Goal: Transaction & Acquisition: Book appointment/travel/reservation

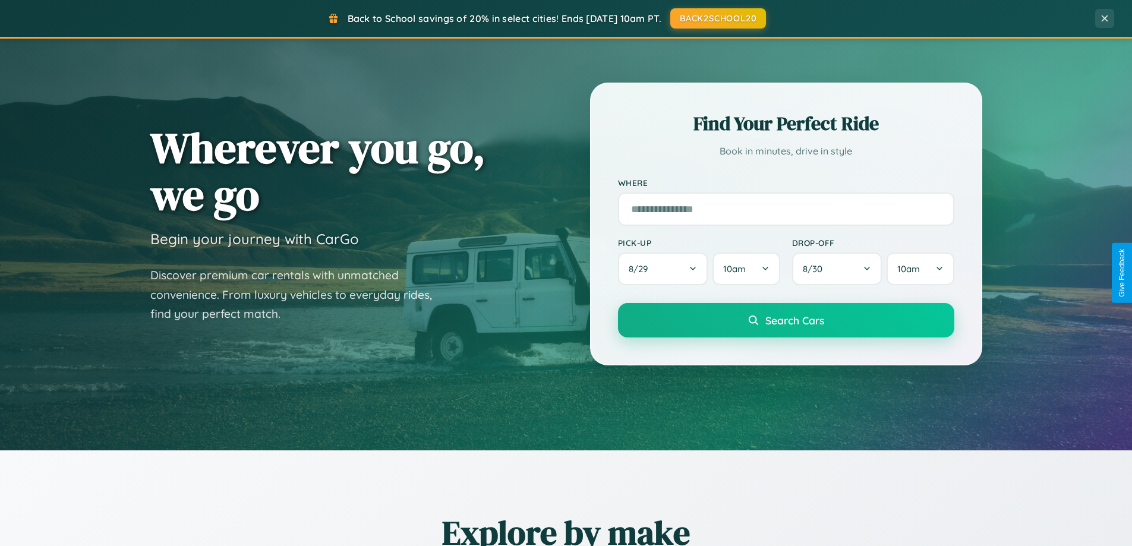
scroll to position [818, 0]
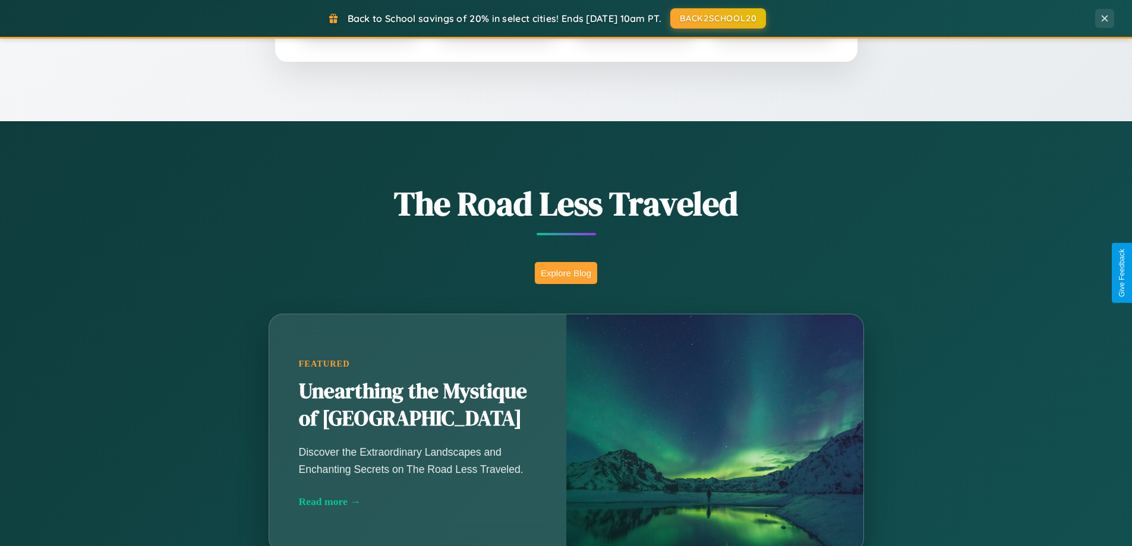
click at [566, 273] on button "Explore Blog" at bounding box center [566, 273] width 62 height 22
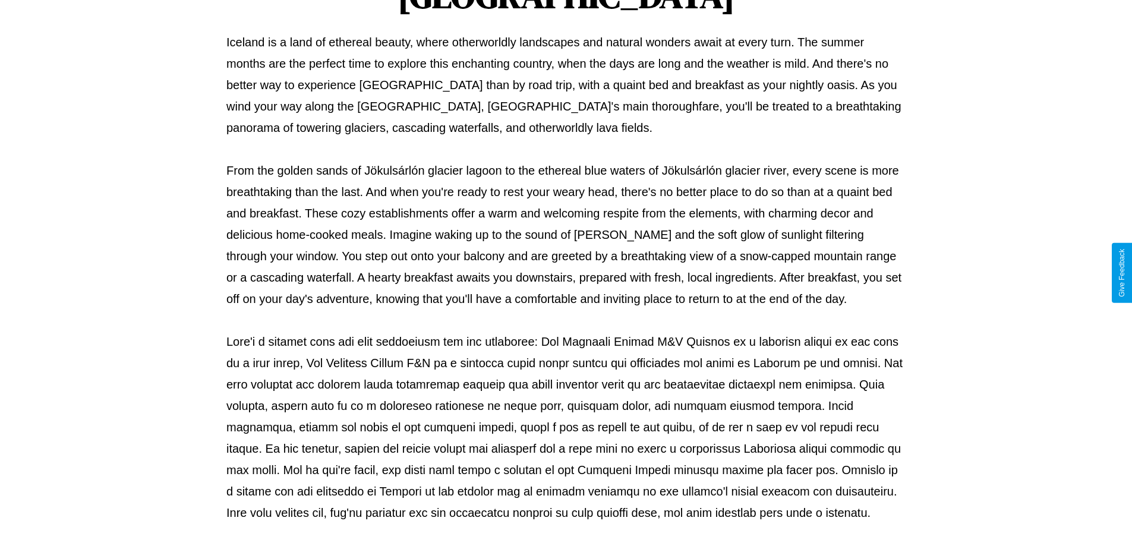
scroll to position [385, 0]
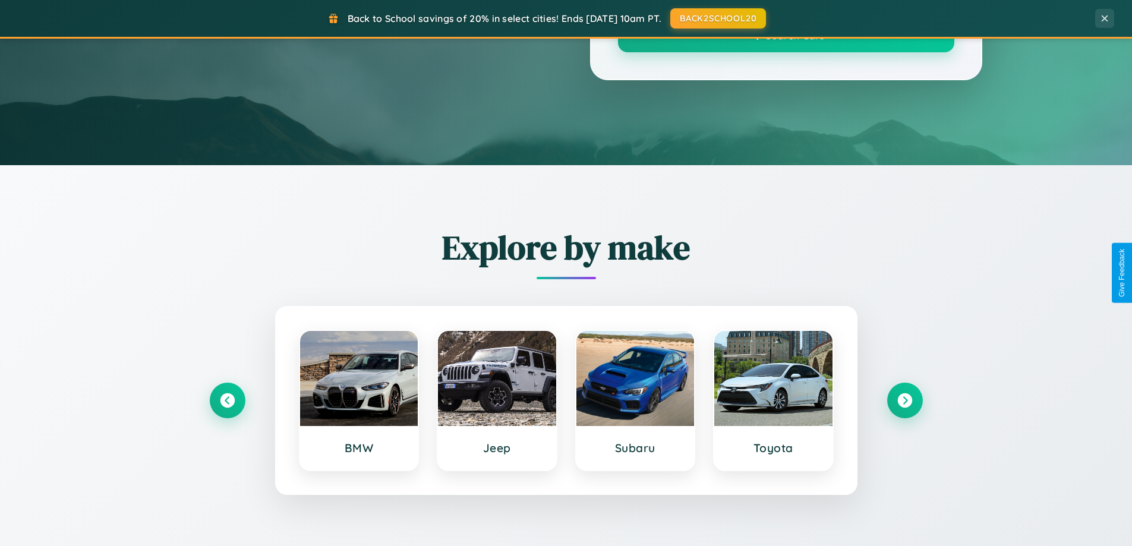
scroll to position [818, 0]
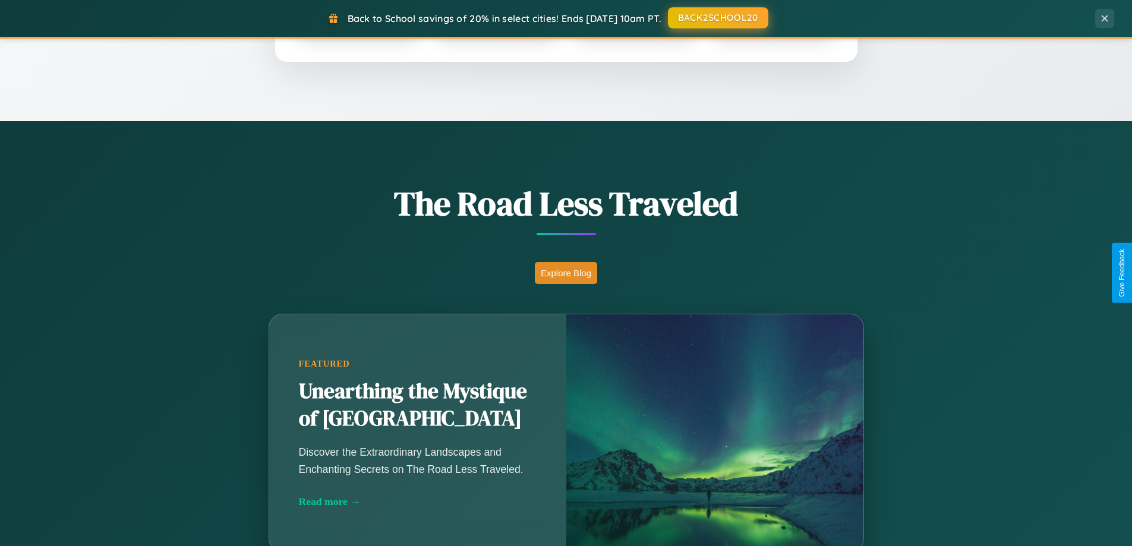
click at [717, 18] on button "BACK2SCHOOL20" at bounding box center [718, 17] width 100 height 21
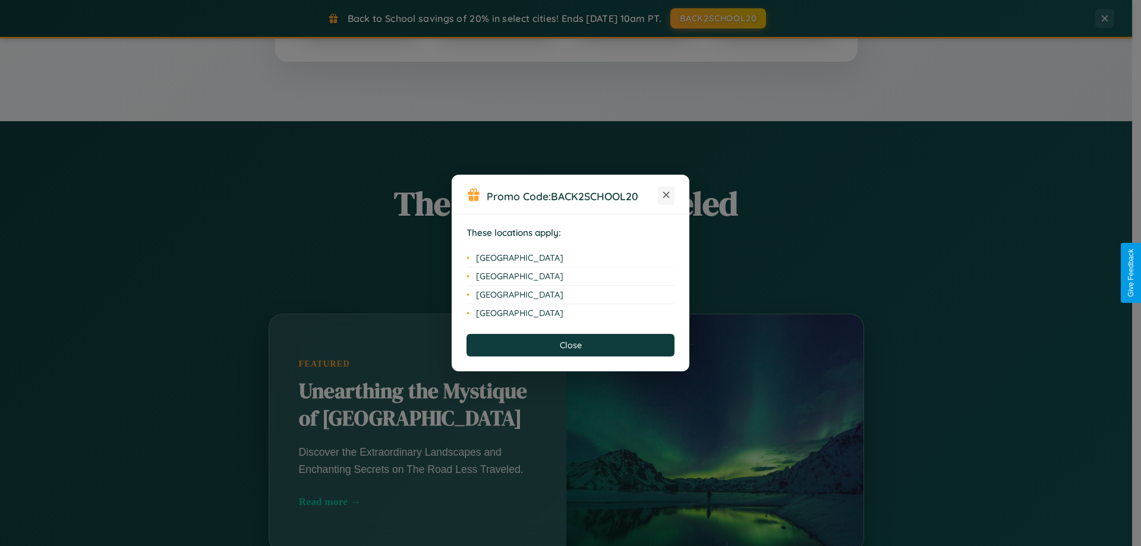
click at [666, 196] on icon at bounding box center [666, 195] width 7 height 7
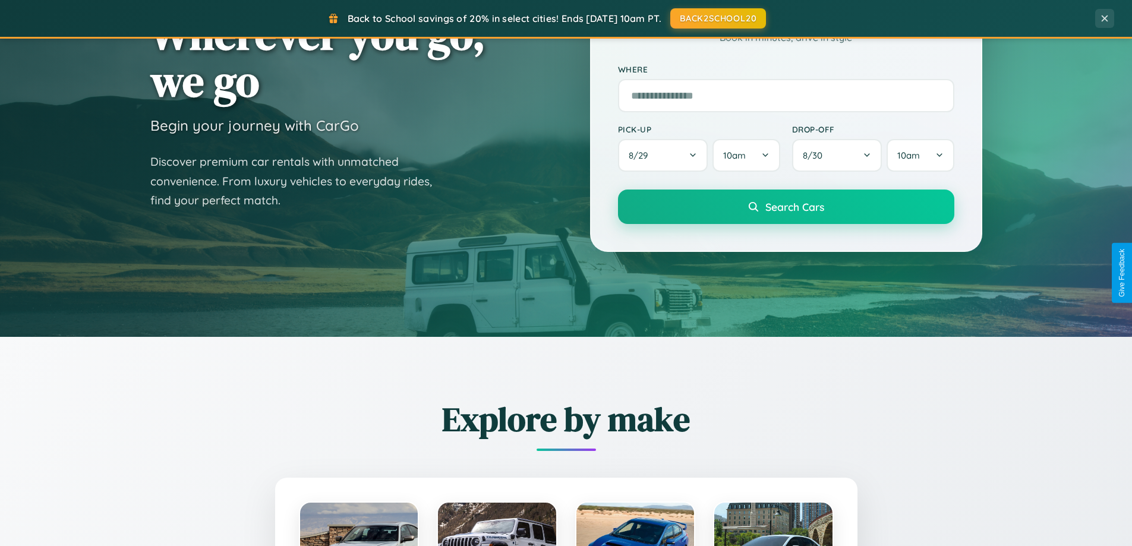
scroll to position [0, 0]
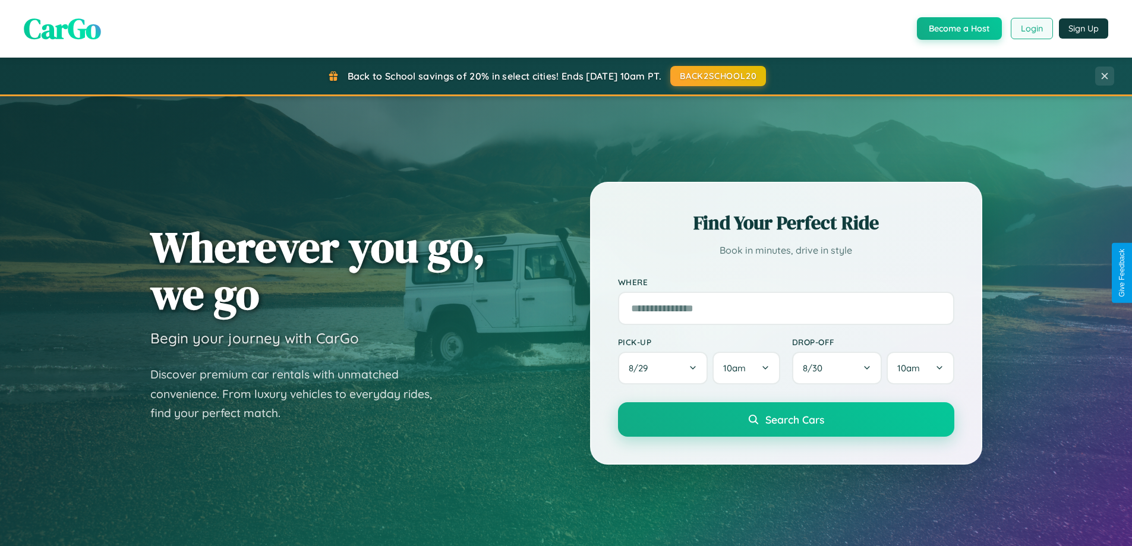
click at [1031, 29] on button "Login" at bounding box center [1032, 28] width 42 height 21
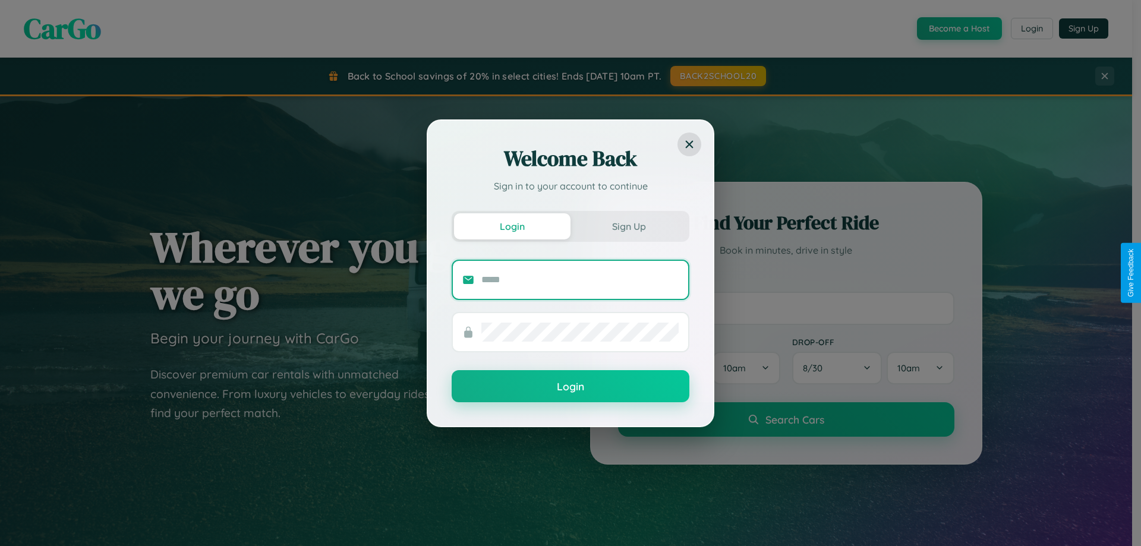
click at [580, 279] on input "text" at bounding box center [579, 279] width 197 height 19
type input "**********"
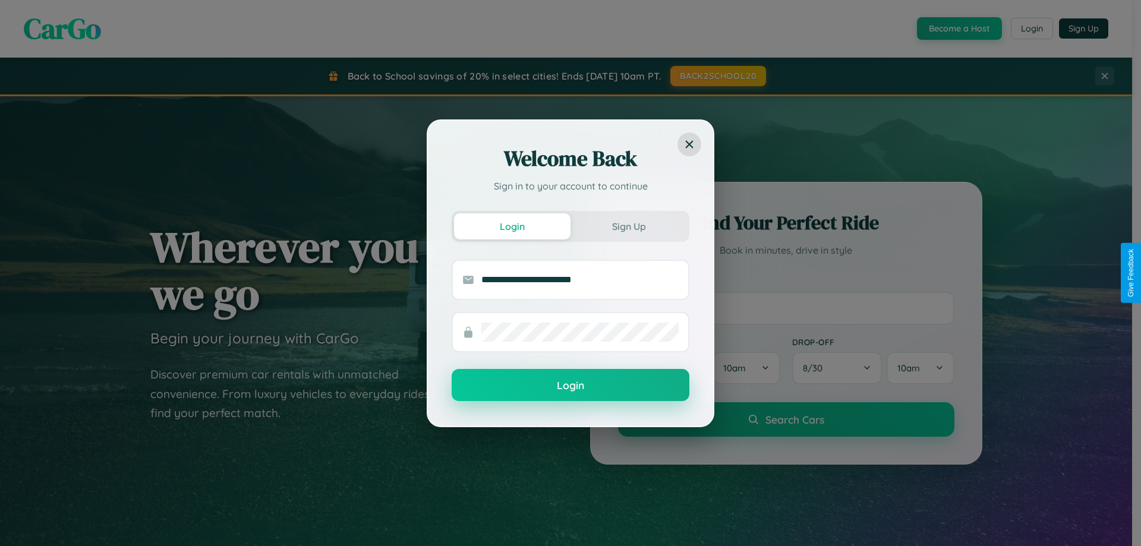
click at [571, 386] on button "Login" at bounding box center [571, 385] width 238 height 32
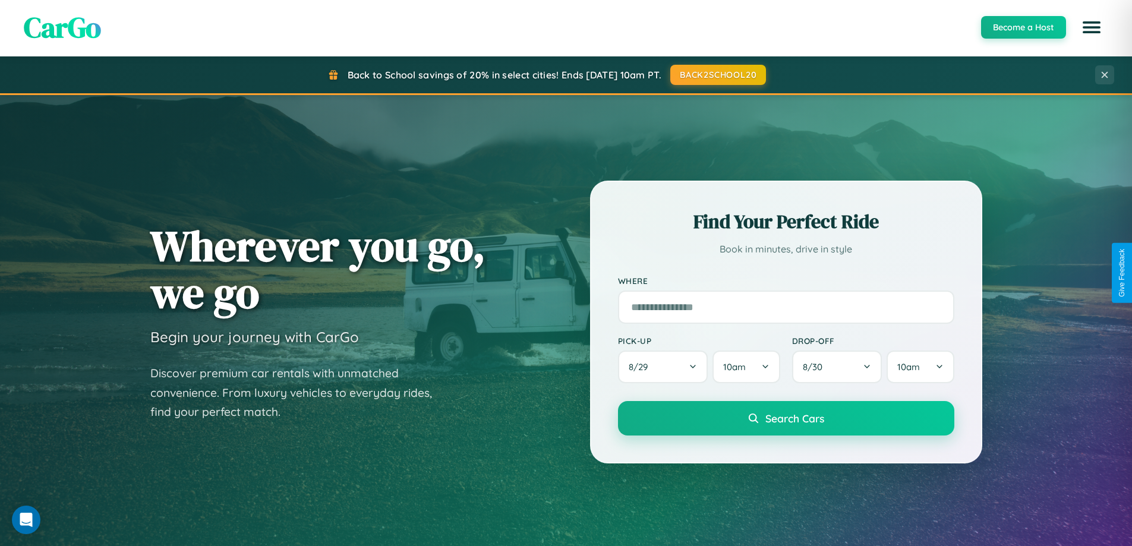
scroll to position [35, 0]
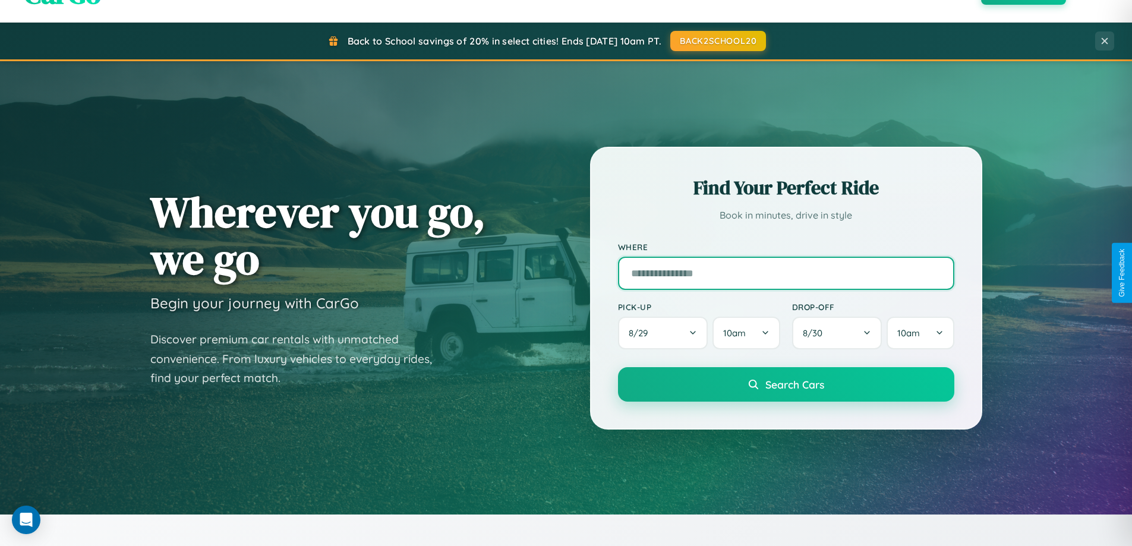
click at [786, 273] on input "text" at bounding box center [786, 273] width 336 height 33
type input "**********"
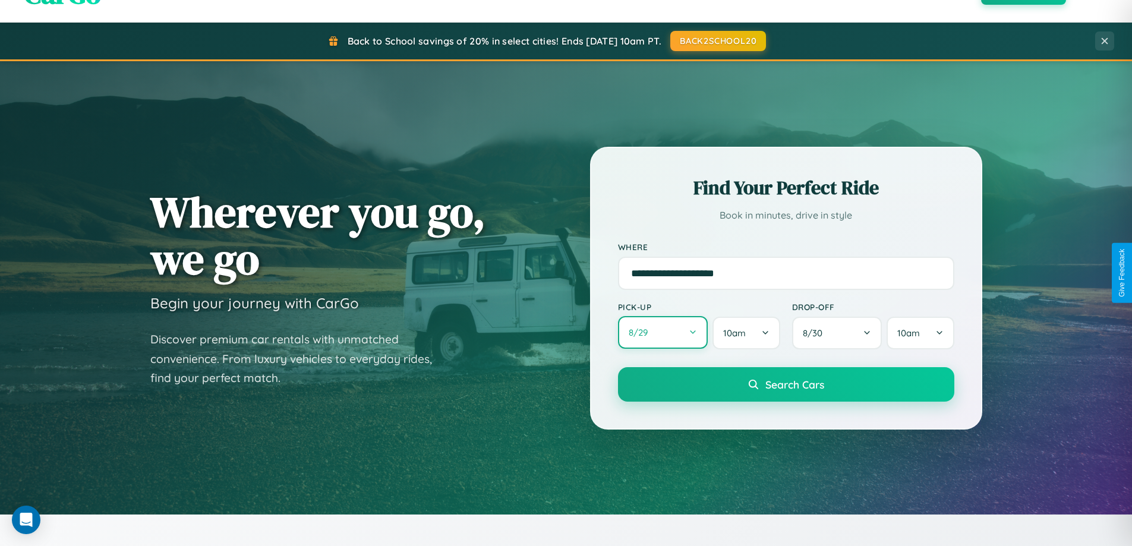
click at [663, 333] on button "8 / 29" at bounding box center [663, 332] width 90 height 33
select select "*"
select select "****"
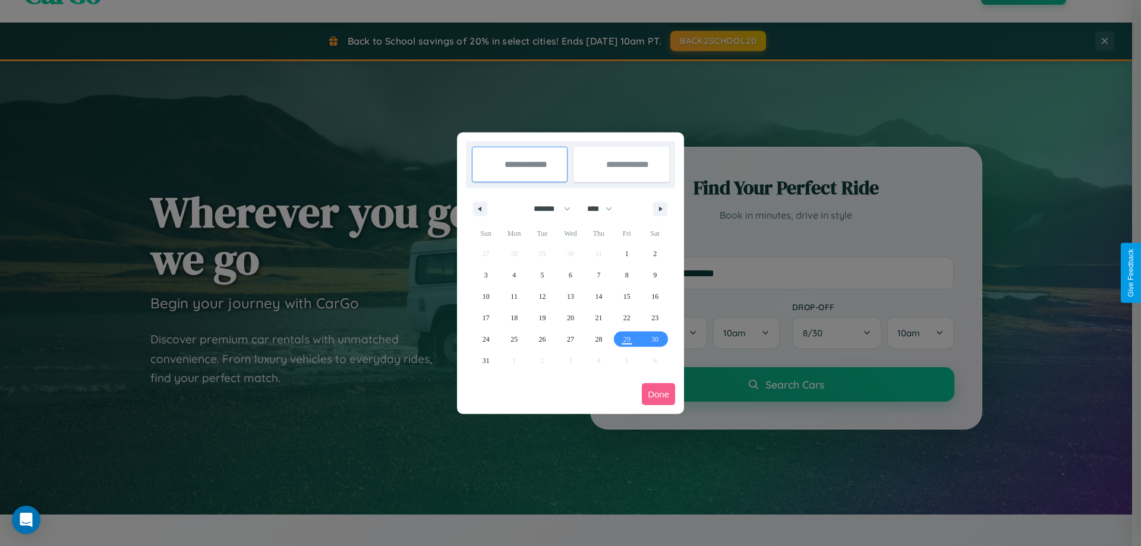
drag, startPoint x: 547, startPoint y: 209, endPoint x: 571, endPoint y: 238, distance: 38.1
click at [547, 209] on select "******* ******** ***** ***** *** **** **** ****** ********* ******* ******** **…" at bounding box center [550, 209] width 51 height 20
select select "*"
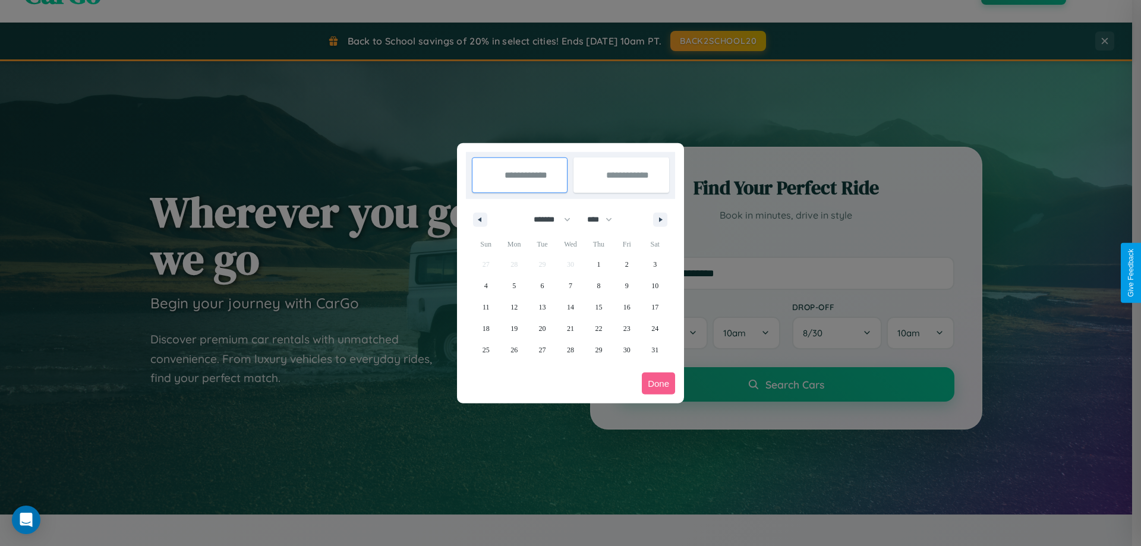
drag, startPoint x: 605, startPoint y: 219, endPoint x: 571, endPoint y: 238, distance: 39.4
click at [605, 219] on select "**** **** **** **** **** **** **** **** **** **** **** **** **** **** **** ****…" at bounding box center [599, 220] width 36 height 20
select select "****"
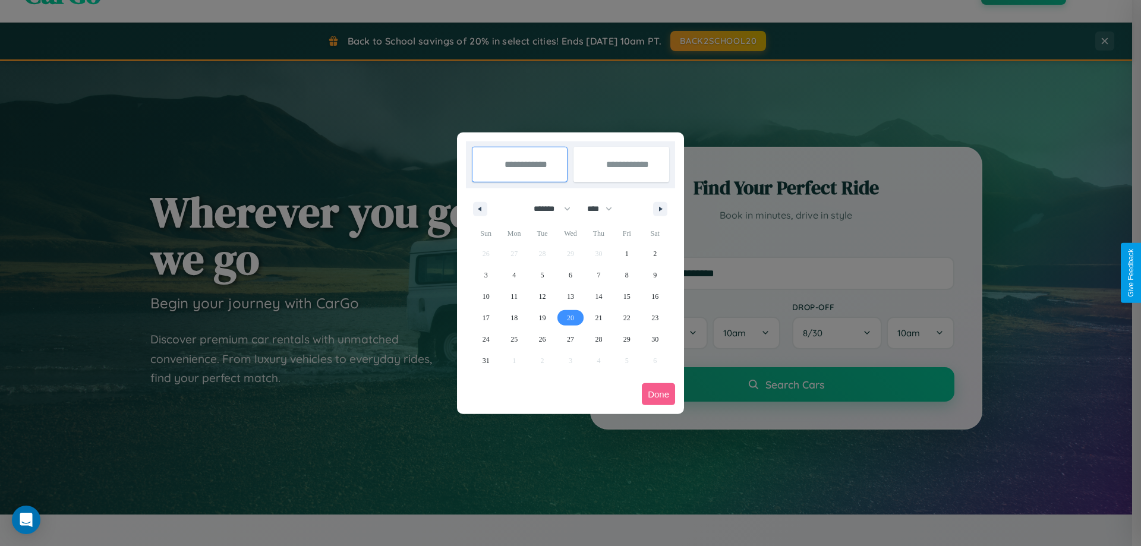
click at [570, 317] on span "20" at bounding box center [570, 317] width 7 height 21
type input "**********"
click at [626, 339] on span "29" at bounding box center [626, 339] width 7 height 21
type input "**********"
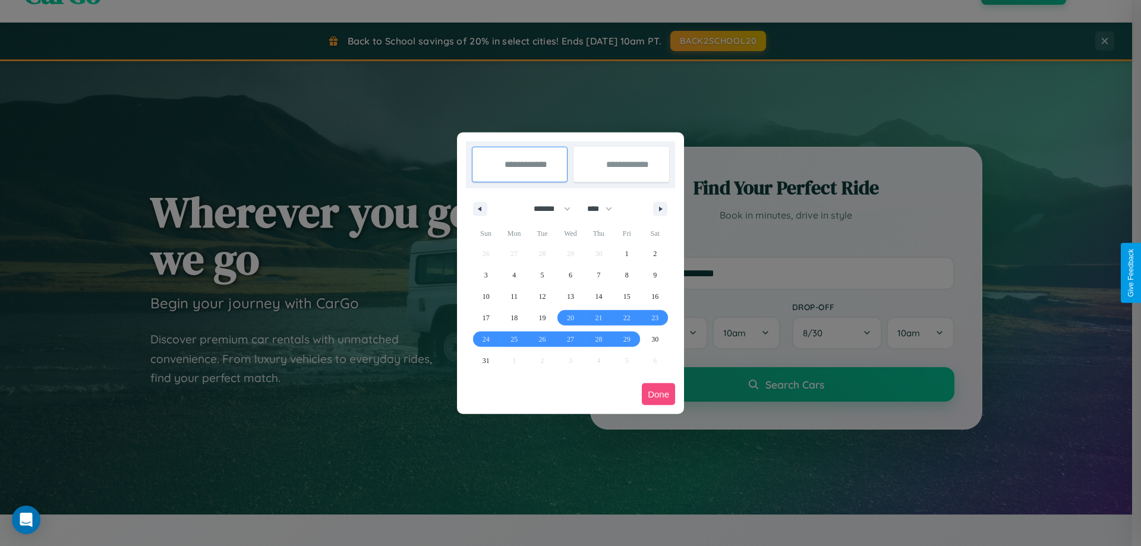
click at [658, 394] on button "Done" at bounding box center [658, 394] width 33 height 22
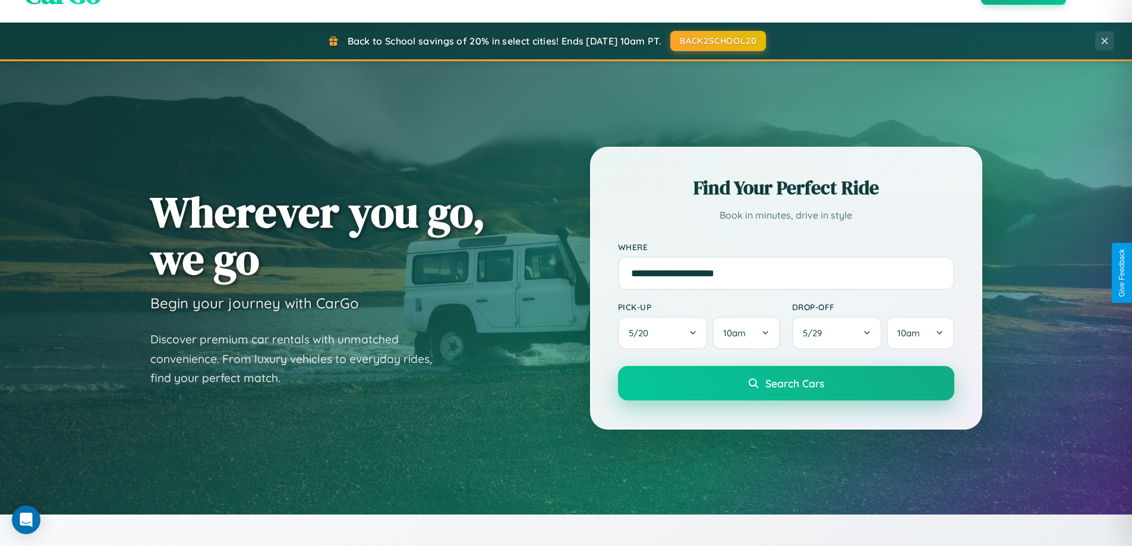
click at [786, 383] on span "Search Cars" at bounding box center [794, 383] width 59 height 13
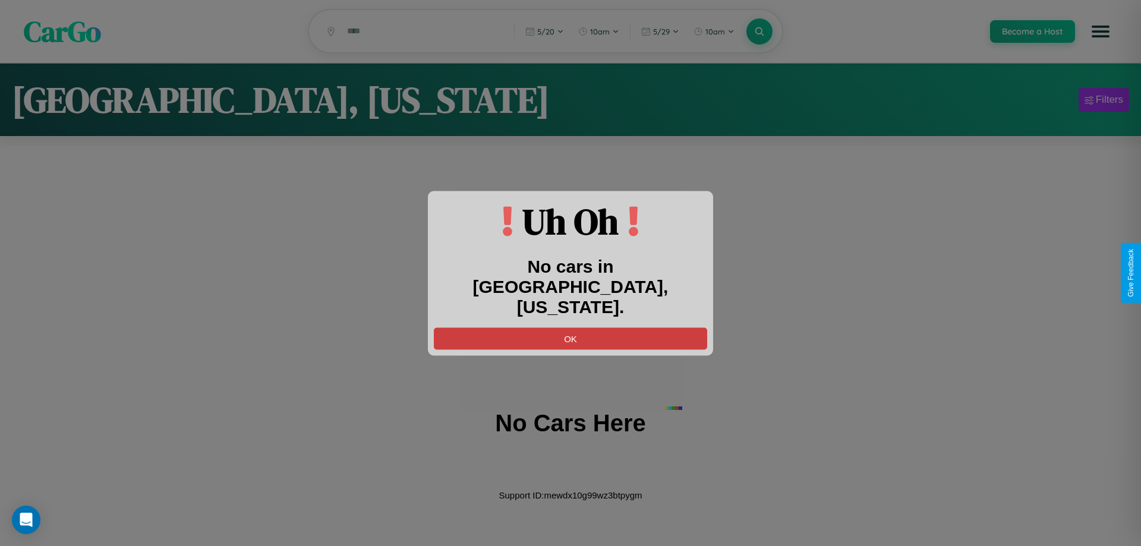
click at [571, 328] on button "OK" at bounding box center [570, 338] width 273 height 22
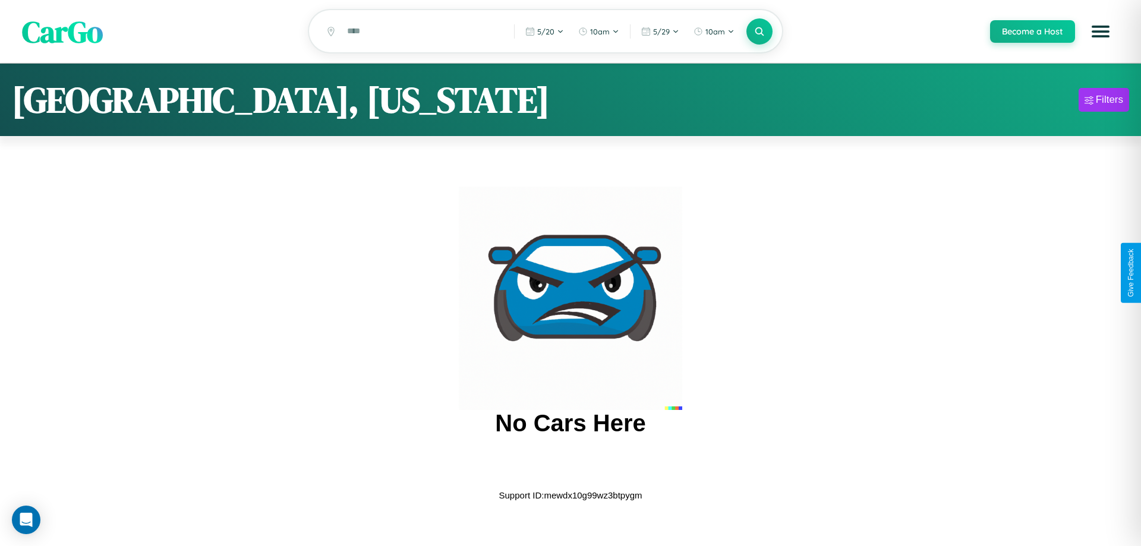
click at [62, 31] on span "CarGo" at bounding box center [62, 31] width 81 height 41
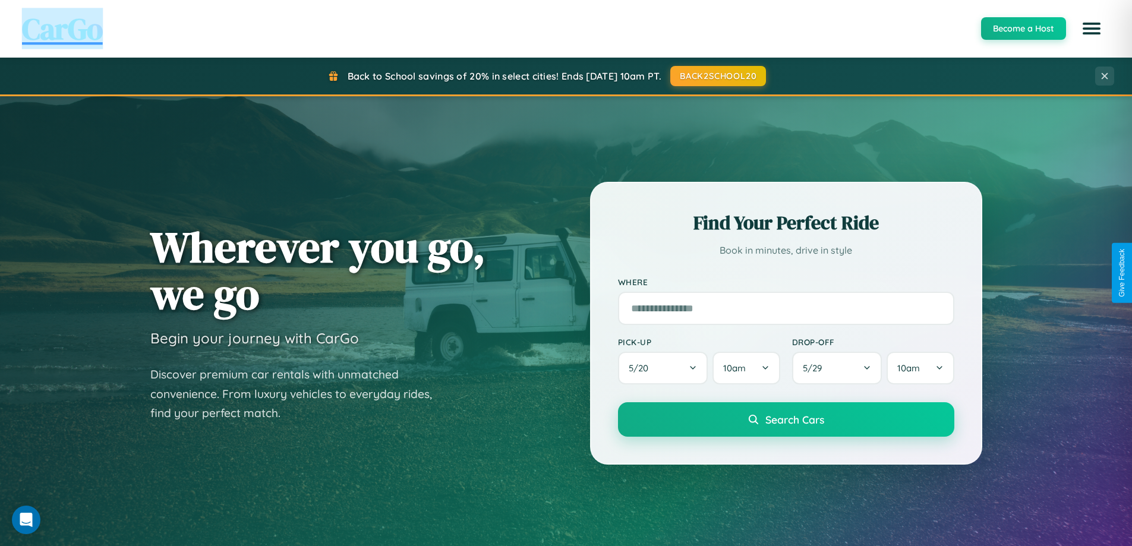
scroll to position [512, 0]
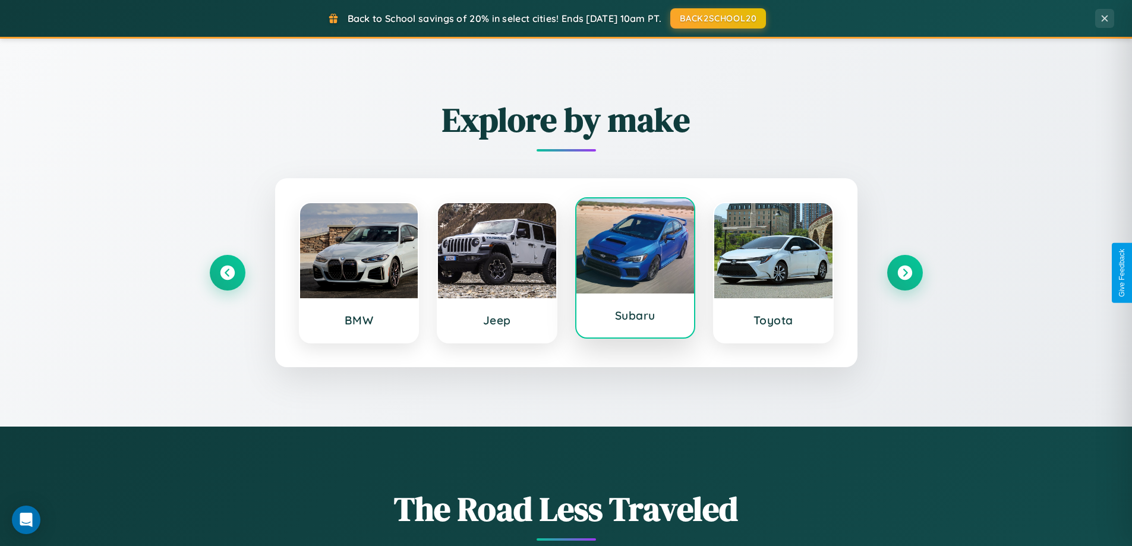
click at [635, 271] on div at bounding box center [635, 246] width 118 height 95
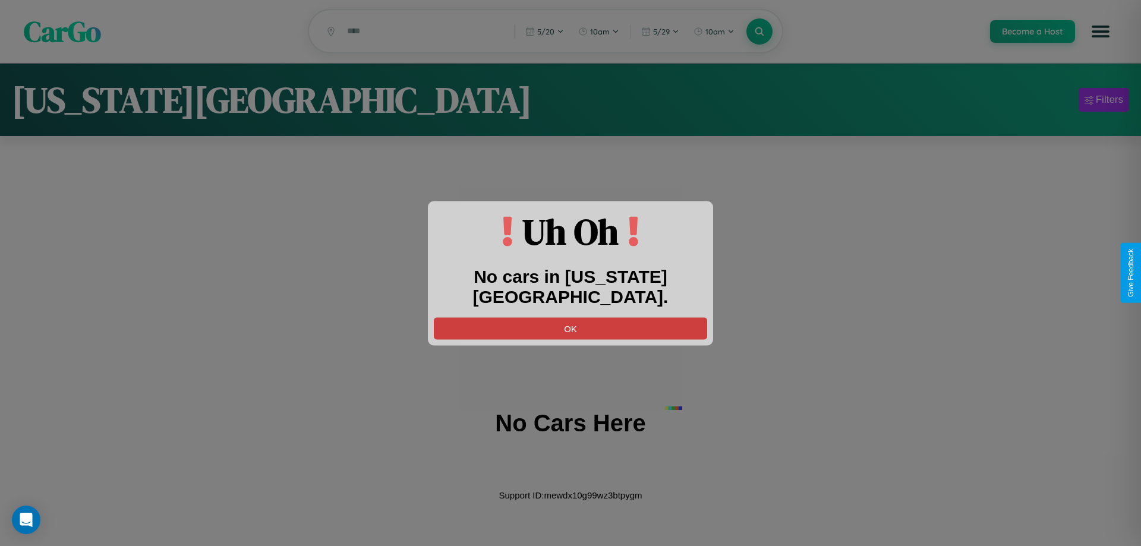
click at [571, 317] on button "OK" at bounding box center [570, 328] width 273 height 22
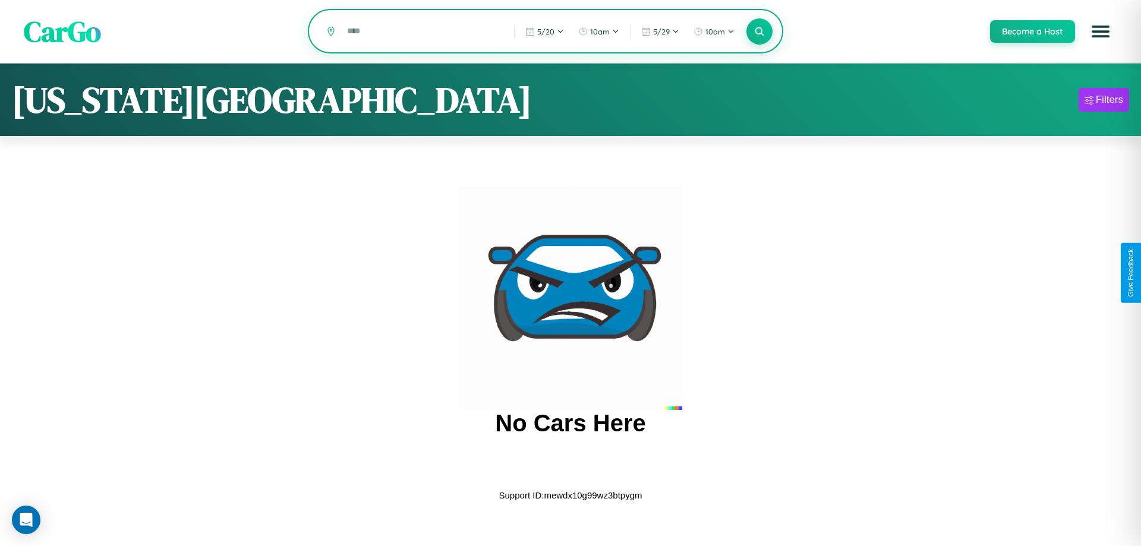
click at [421, 32] on input "text" at bounding box center [421, 31] width 161 height 21
click at [759, 31] on icon at bounding box center [759, 31] width 11 height 11
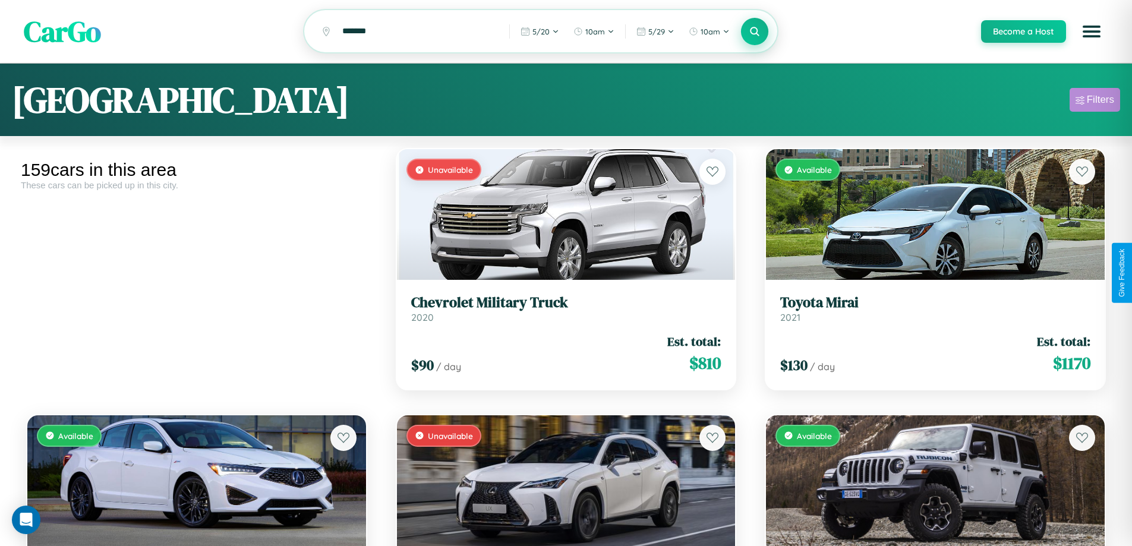
click at [1095, 102] on div "Filters" at bounding box center [1100, 100] width 27 height 12
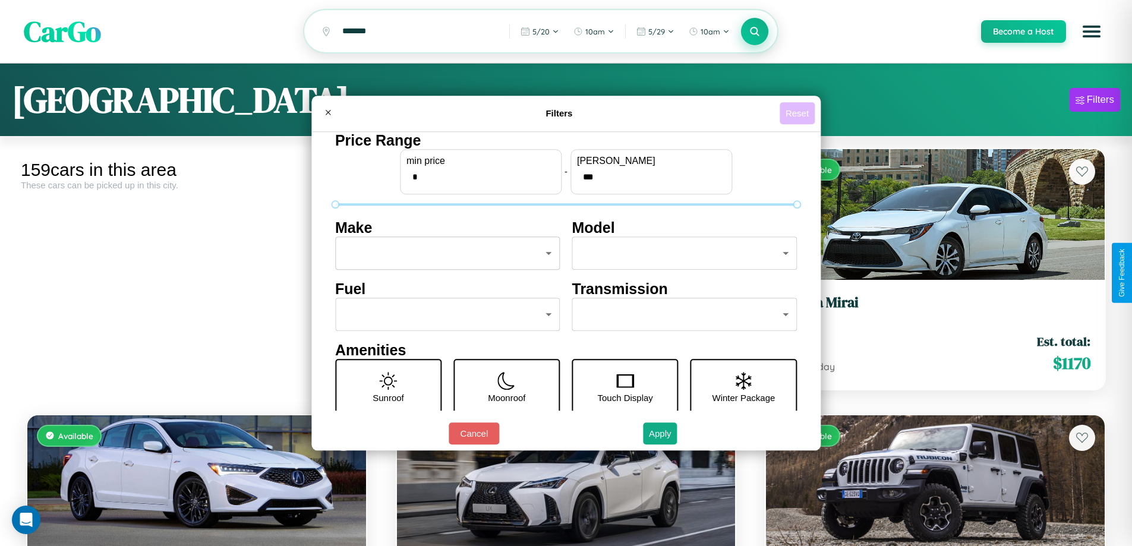
click at [799, 113] on button "Reset" at bounding box center [797, 113] width 35 height 22
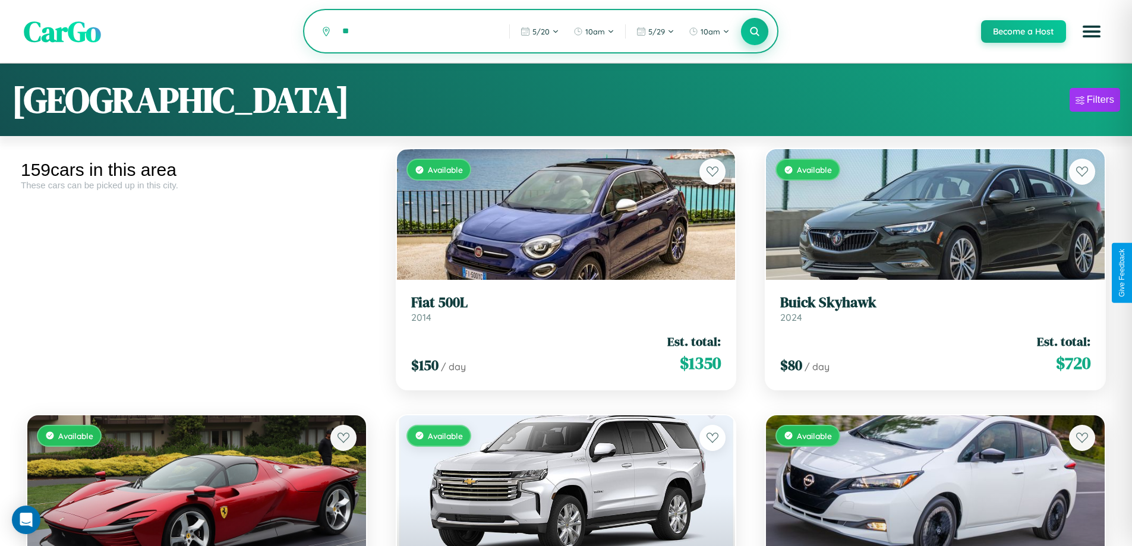
type input "*"
type input "*****"
click at [754, 31] on icon at bounding box center [754, 31] width 11 height 11
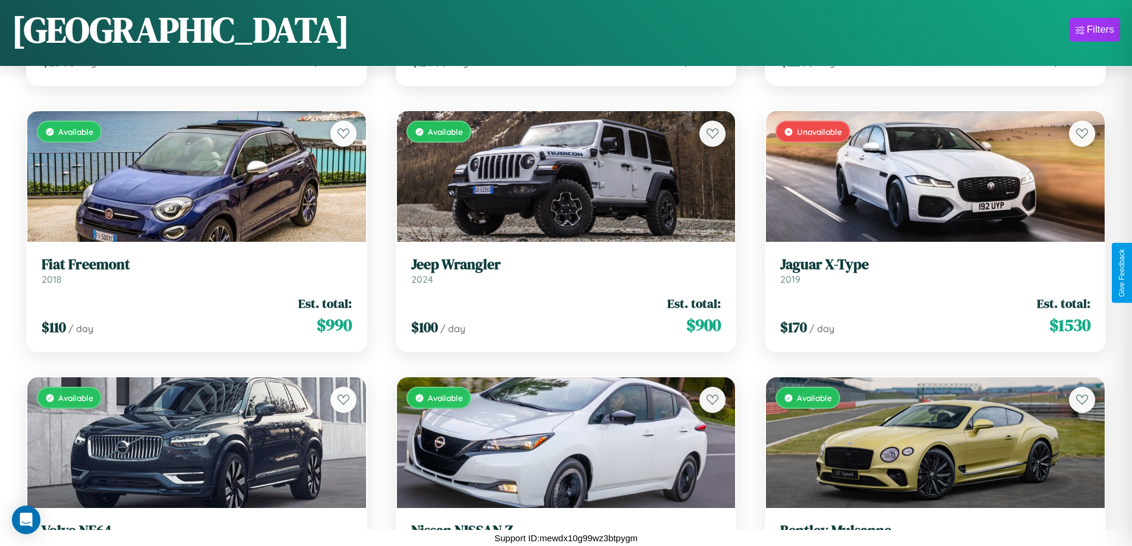
scroll to position [6554, 0]
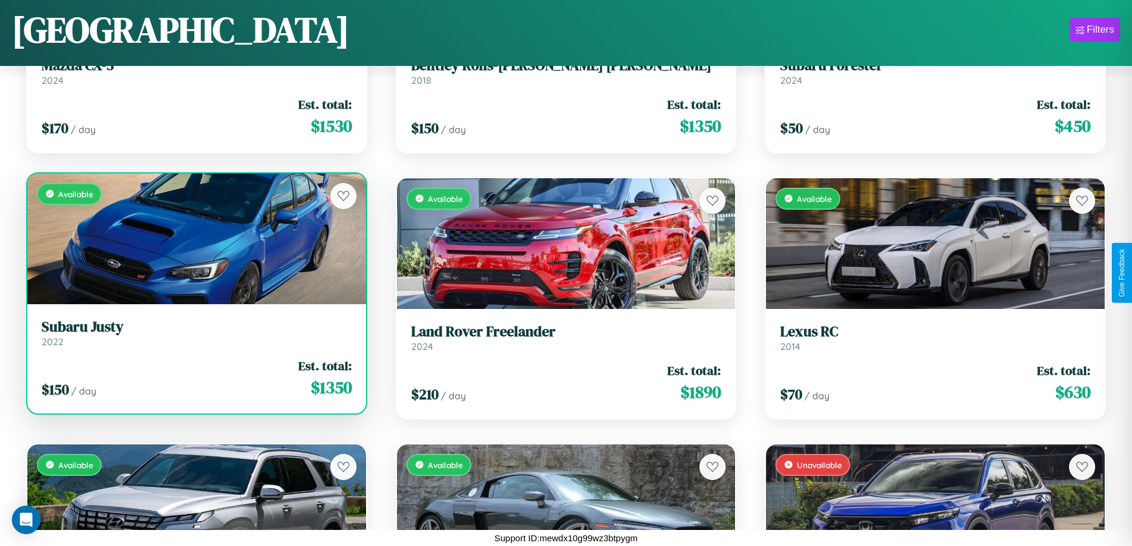
click at [195, 333] on h3 "Subaru Justy" at bounding box center [197, 327] width 310 height 17
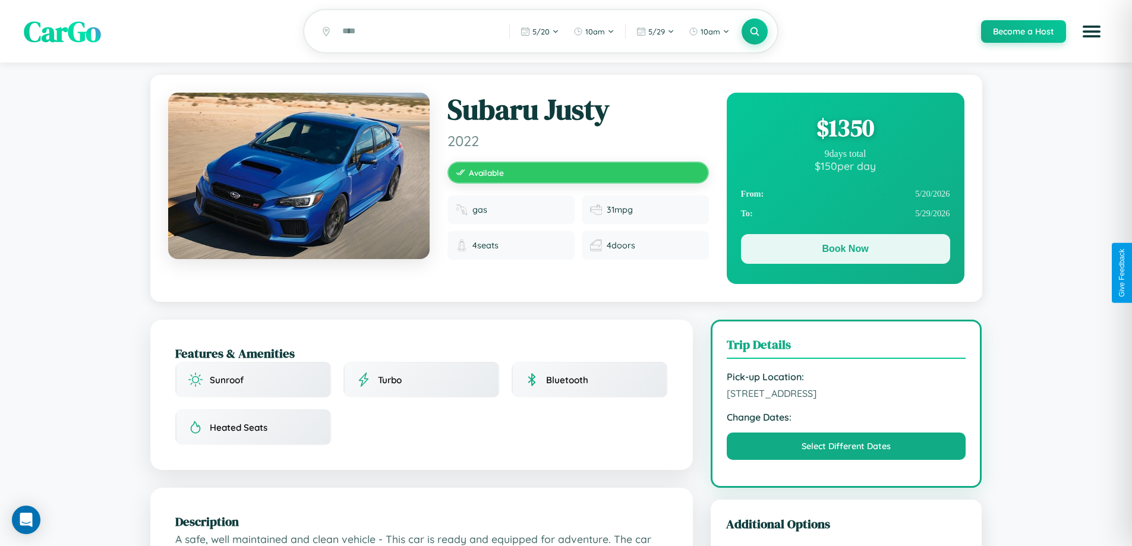
click at [845, 251] on button "Book Now" at bounding box center [845, 249] width 209 height 30
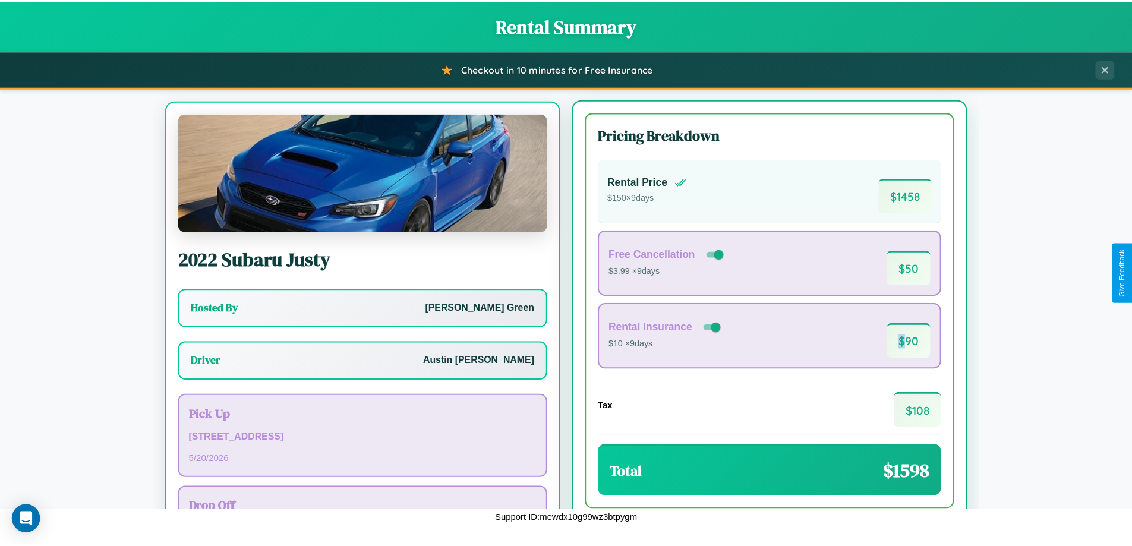
scroll to position [55, 0]
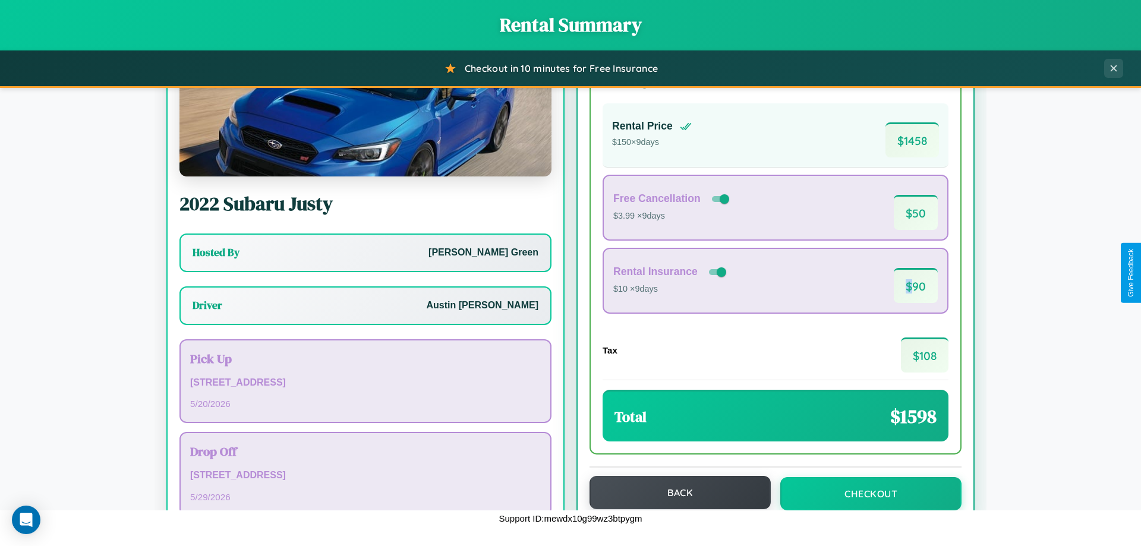
click at [675, 493] on button "Back" at bounding box center [680, 492] width 181 height 33
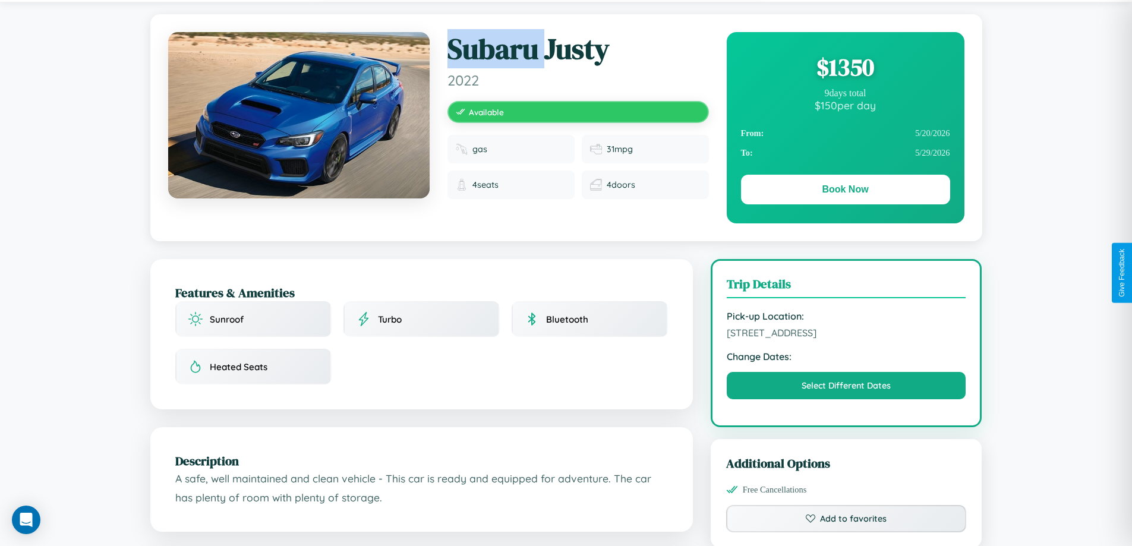
scroll to position [308, 0]
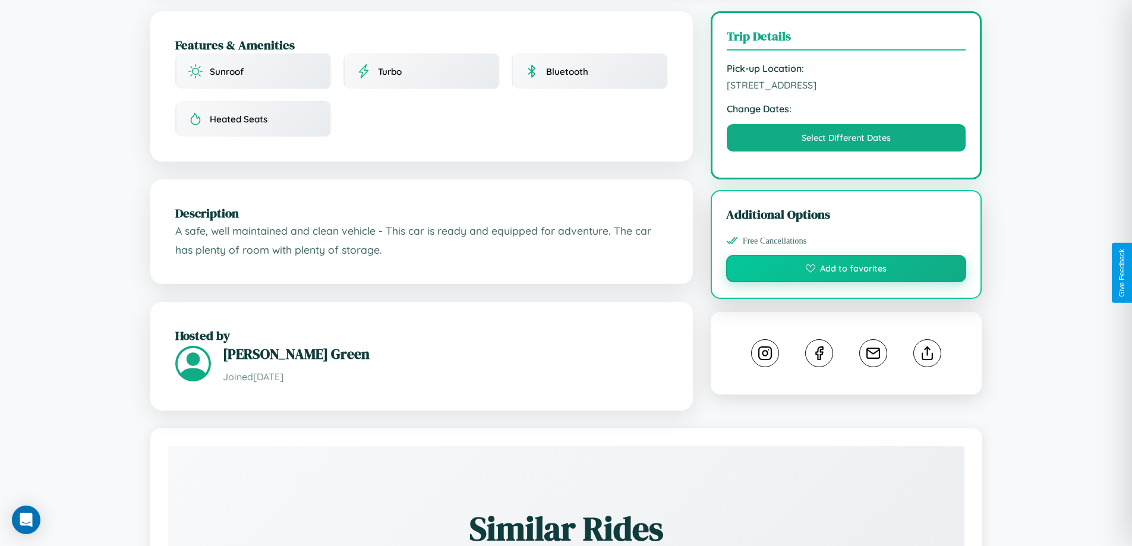
click at [846, 271] on button "Add to favorites" at bounding box center [846, 268] width 241 height 27
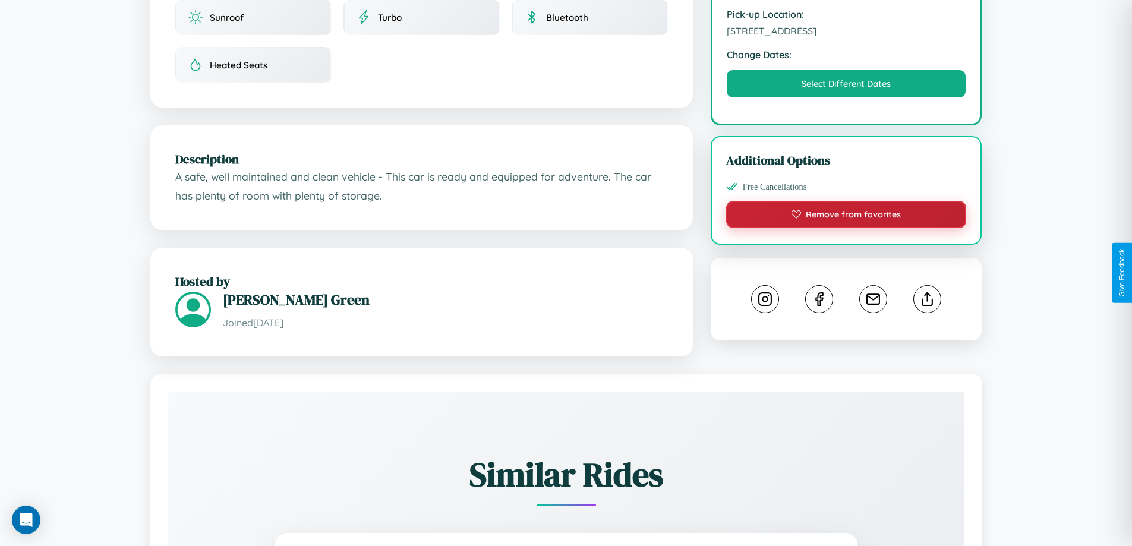
scroll to position [390, 0]
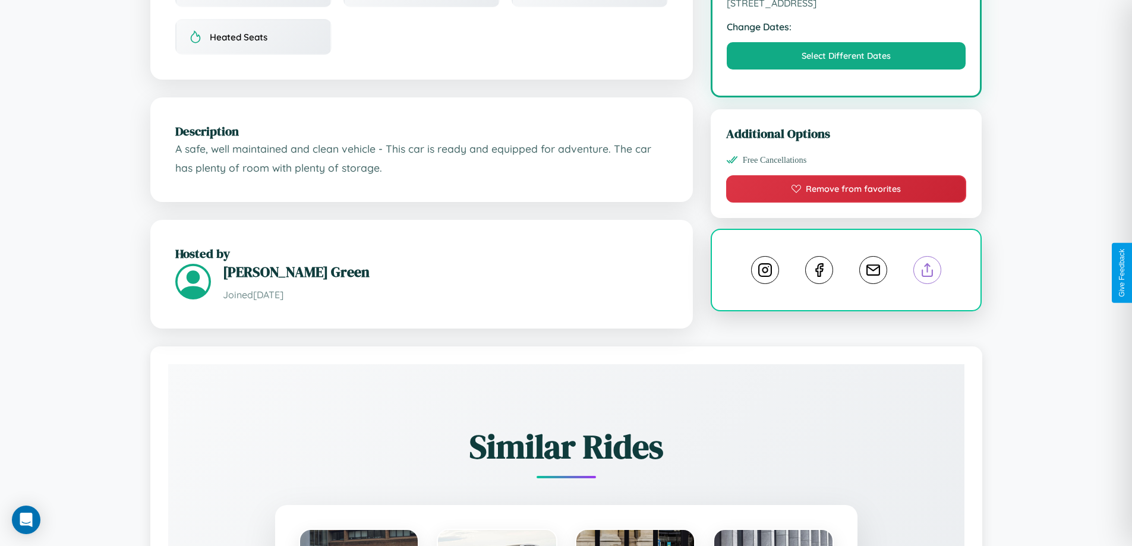
click at [928, 272] on line at bounding box center [928, 268] width 0 height 8
